Goal: Task Accomplishment & Management: Use online tool/utility

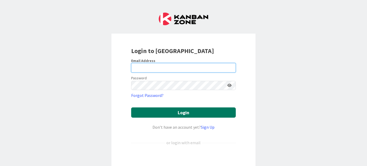
type input "[PERSON_NAME][EMAIL_ADDRESS][DOMAIN_NAME]"
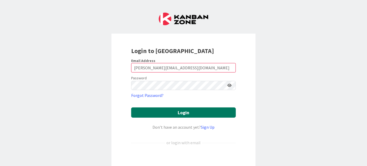
click at [188, 110] on button "Login" at bounding box center [183, 113] width 105 height 10
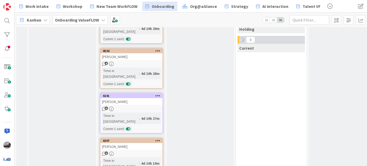
scroll to position [359, 0]
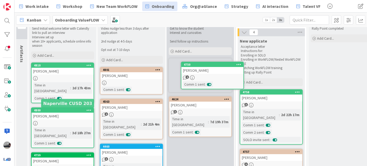
scroll to position [0, 0]
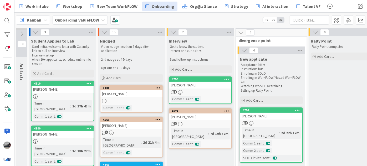
click at [208, 89] on link "4750 [PERSON_NAME] 1 Comm 1 sent :" at bounding box center [200, 91] width 63 height 28
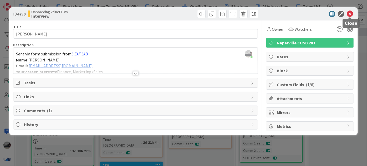
click at [350, 12] on icon at bounding box center [350, 14] width 6 height 6
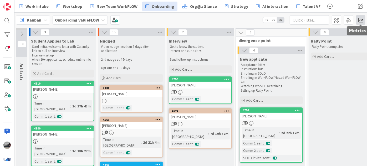
click at [359, 21] on span at bounding box center [360, 19] width 9 height 9
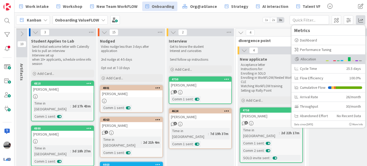
click at [324, 56] on div "Allocation" at bounding box center [329, 58] width 74 height 9
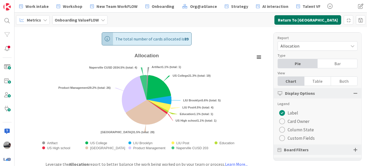
click at [328, 20] on button "Return To [GEOGRAPHIC_DATA]" at bounding box center [308, 19] width 67 height 9
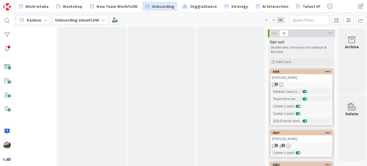
scroll to position [598, 253]
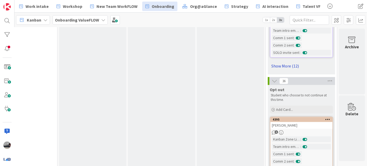
click at [284, 64] on link "Show More (12)" at bounding box center [301, 66] width 63 height 8
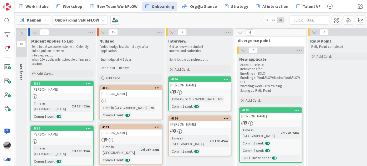
scroll to position [0, 0]
